Goal: Find specific page/section: Find specific page/section

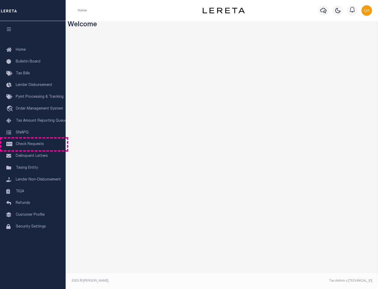
click at [33, 144] on span "Check Requests" at bounding box center [30, 144] width 28 height 4
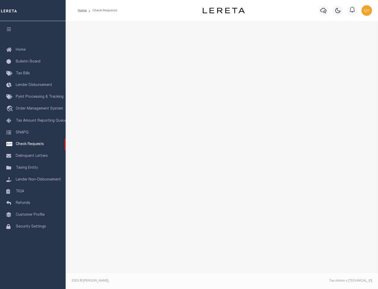
select select "50"
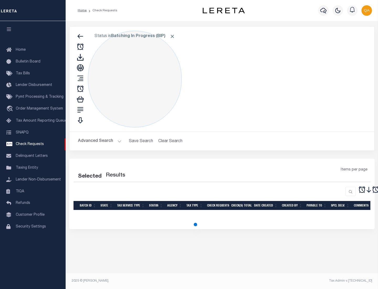
select select "50"
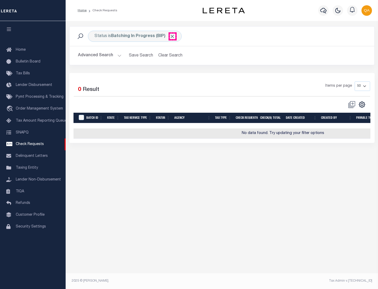
click at [172, 36] on span "Click to Remove" at bounding box center [173, 37] width 6 height 6
